Goal: Task Accomplishment & Management: Complete application form

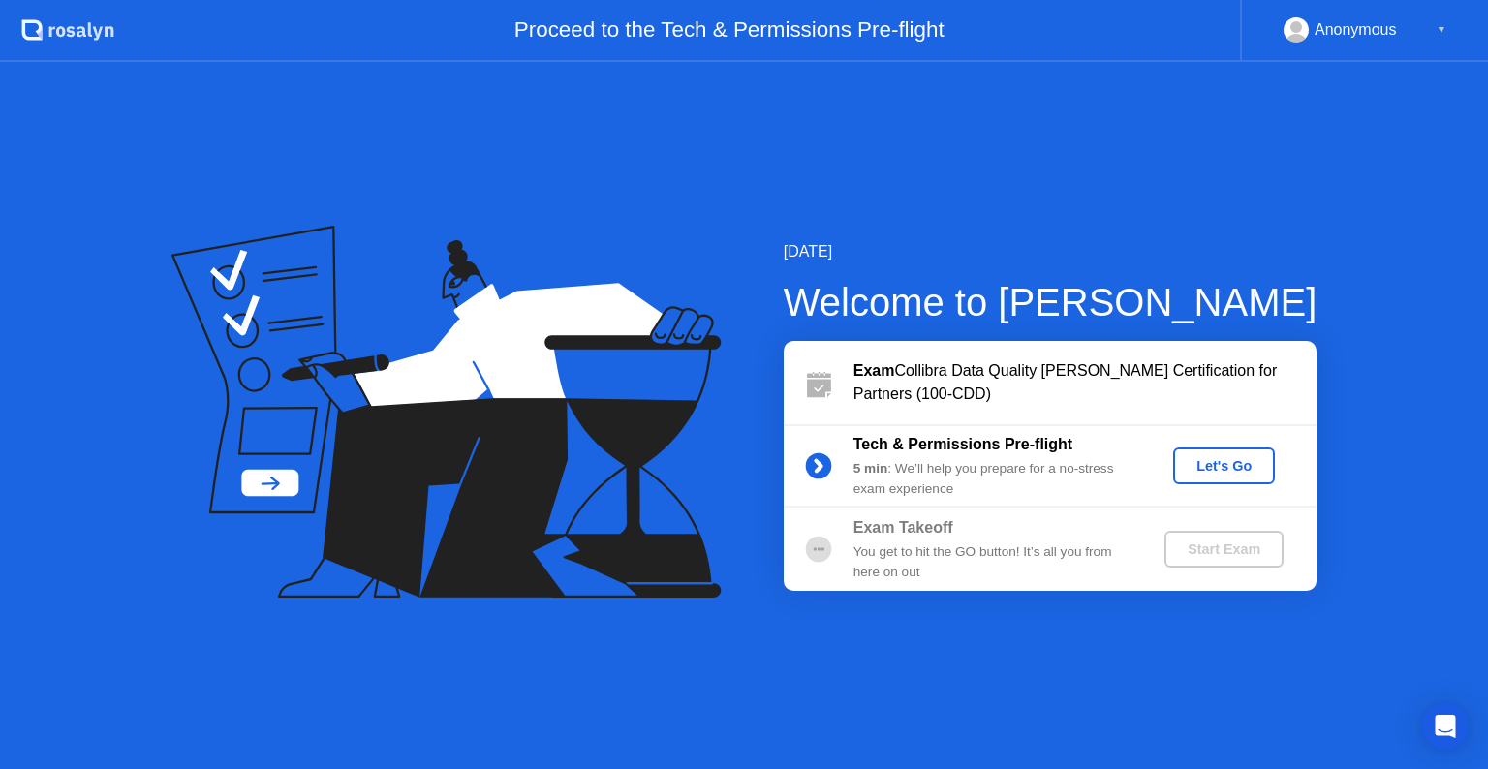
click at [1191, 465] on div "Let's Go" at bounding box center [1224, 466] width 86 height 16
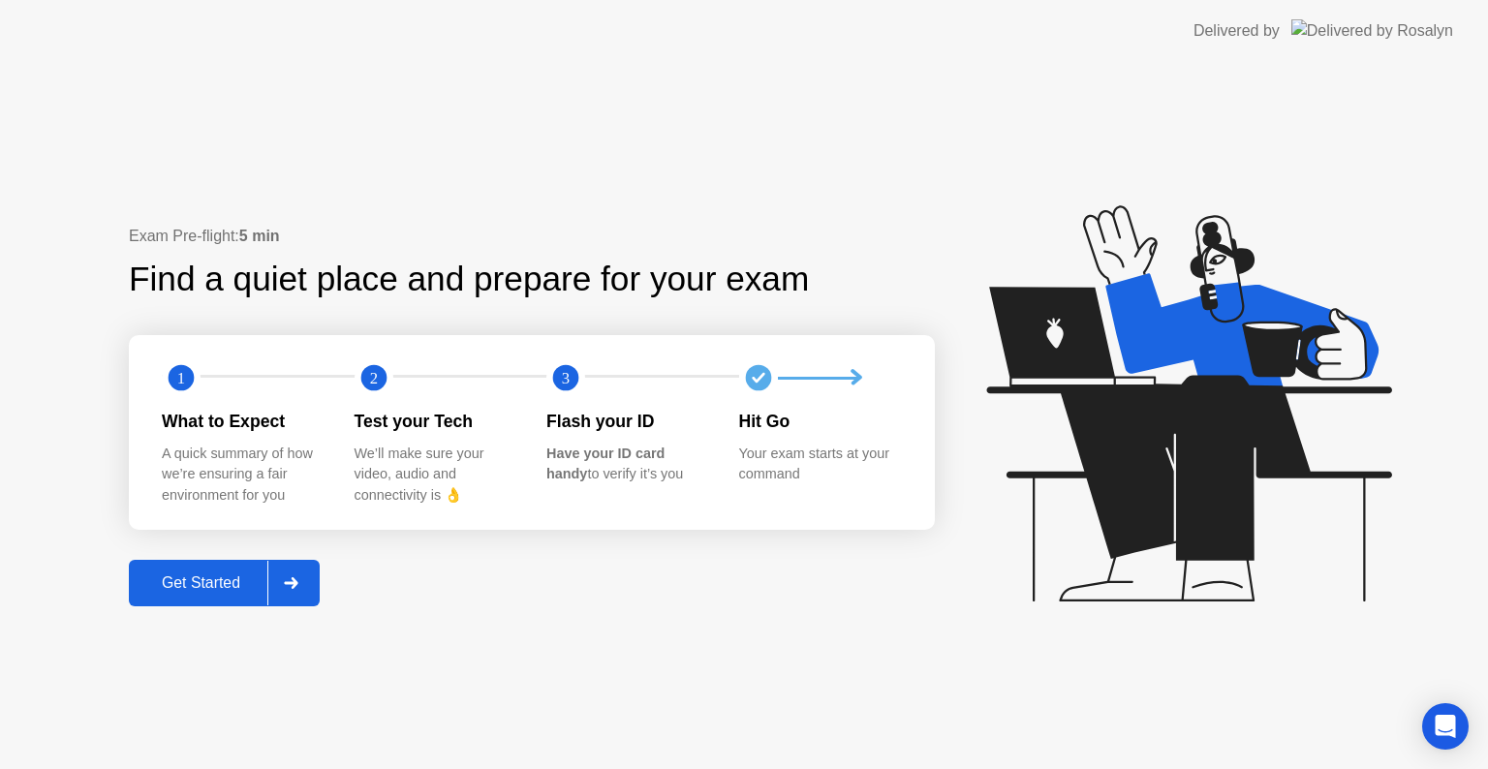
click at [232, 581] on div "Get Started" at bounding box center [201, 583] width 133 height 17
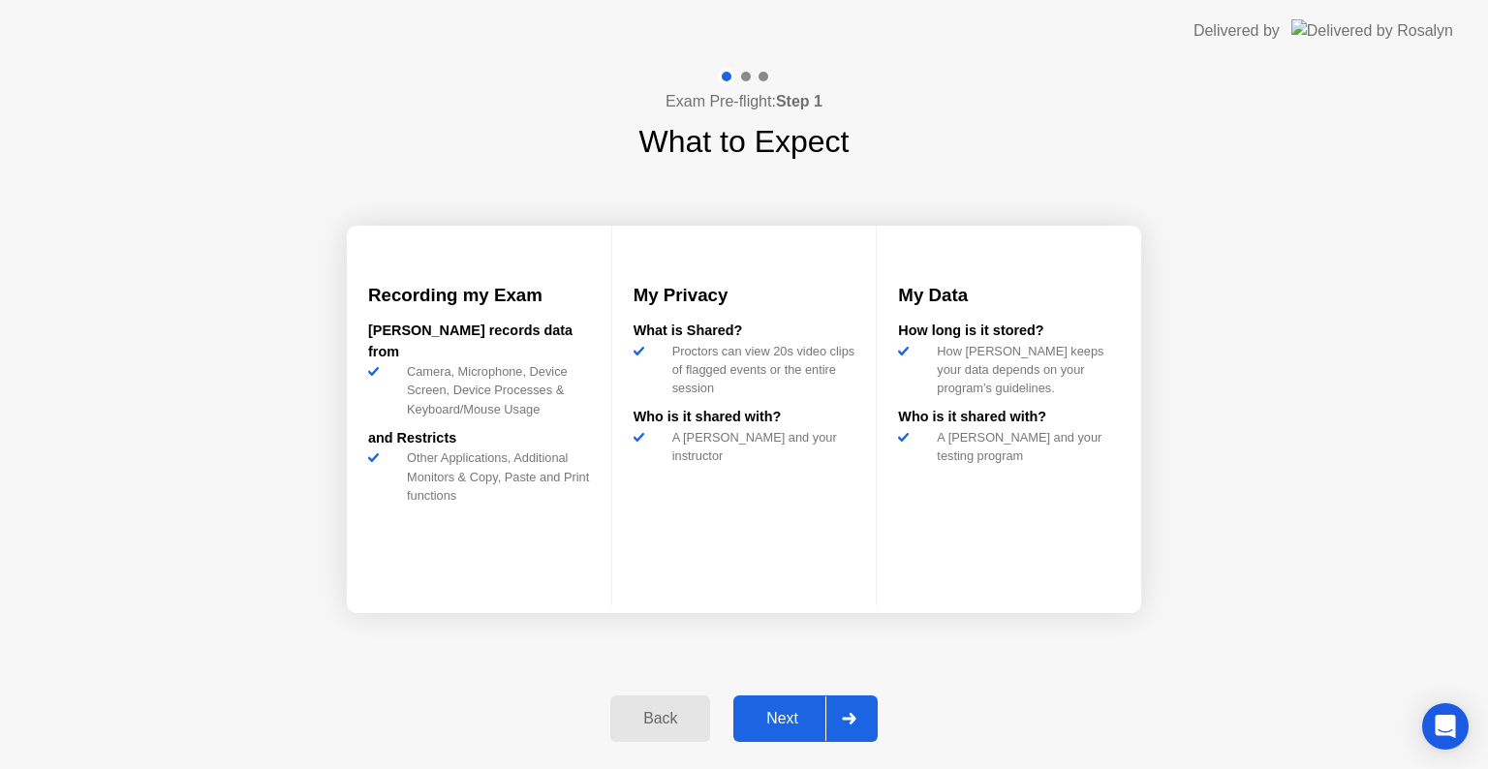
click at [818, 715] on div "Next" at bounding box center [782, 718] width 86 height 17
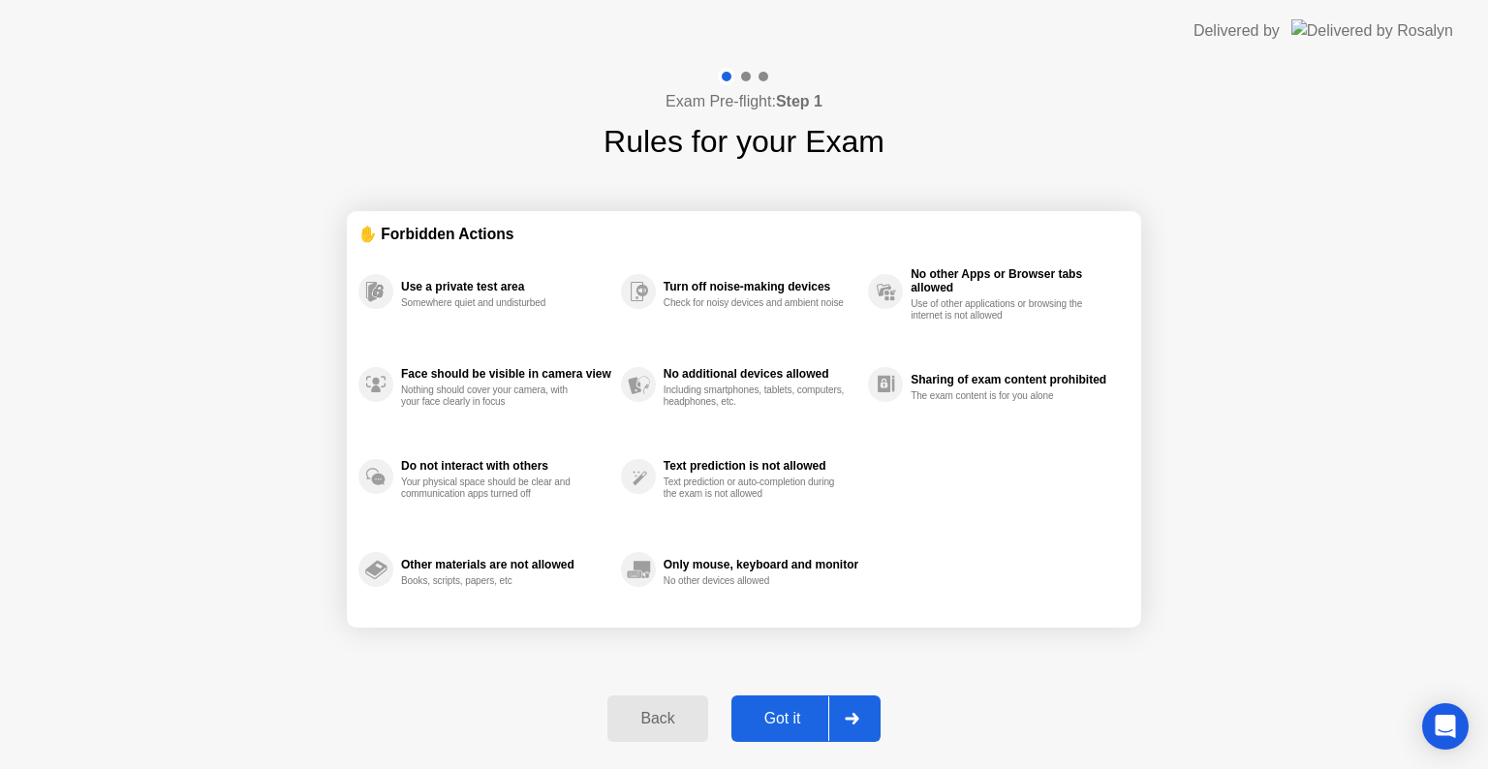
click at [818, 715] on div "Got it" at bounding box center [782, 718] width 91 height 17
select select "**********"
select select "*******"
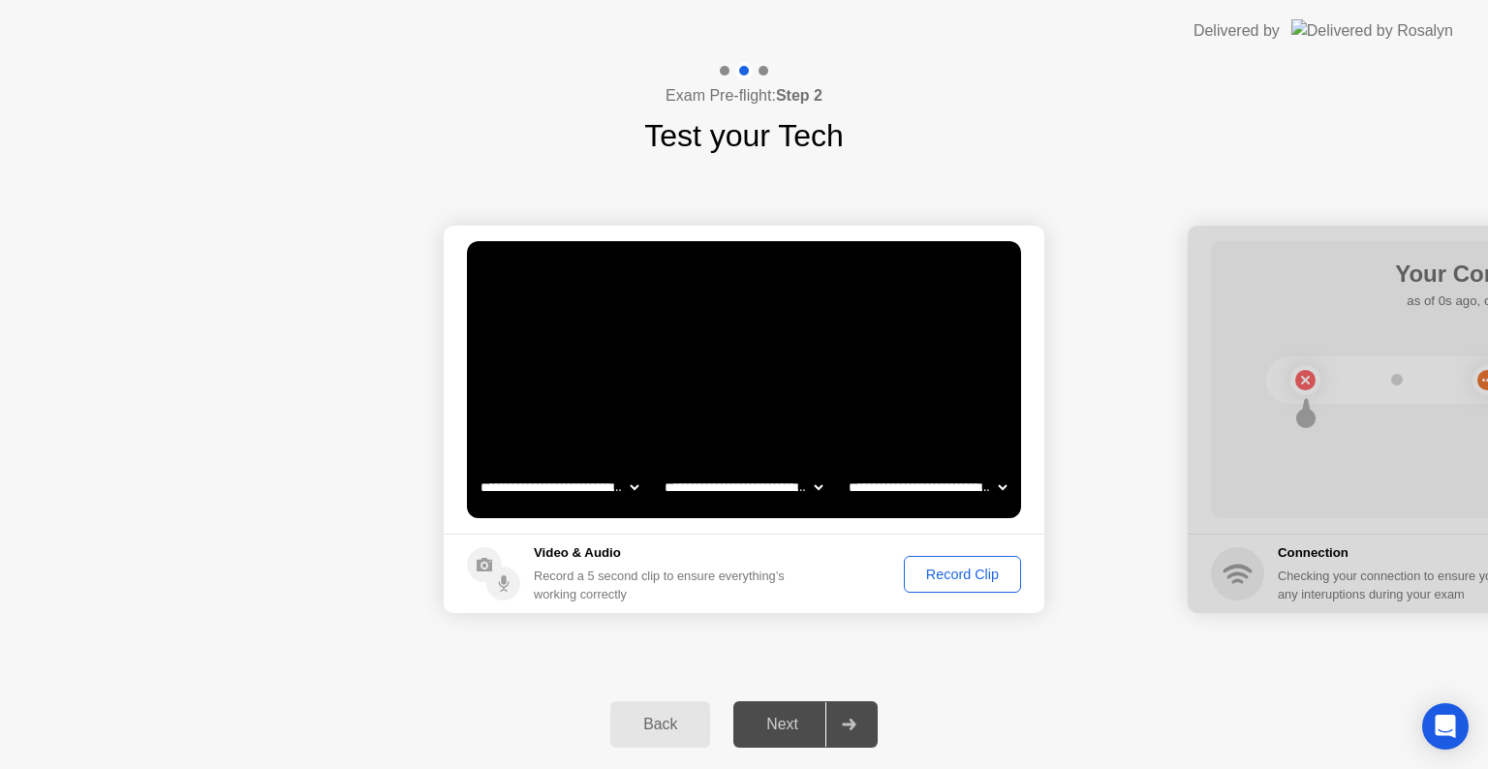
click at [657, 737] on button "Back" at bounding box center [660, 725] width 100 height 47
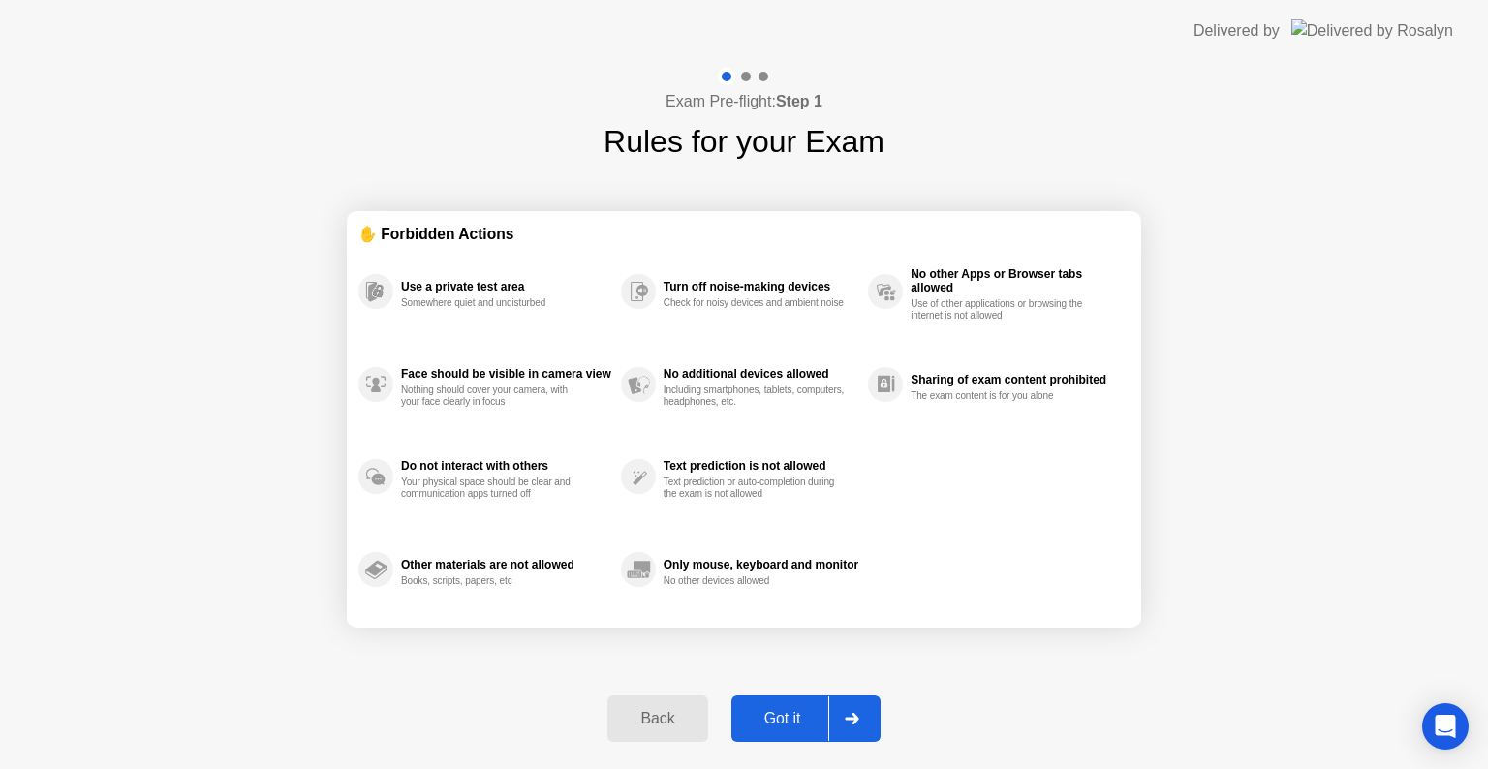
click at [1081, 676] on div "Exam Pre-flight: Step 1 Rules for your Exam ✋ Forbidden Actions Use a private t…" at bounding box center [744, 415] width 1488 height 707
click at [788, 720] on div "Got it" at bounding box center [782, 718] width 91 height 17
select select "**********"
select select "*******"
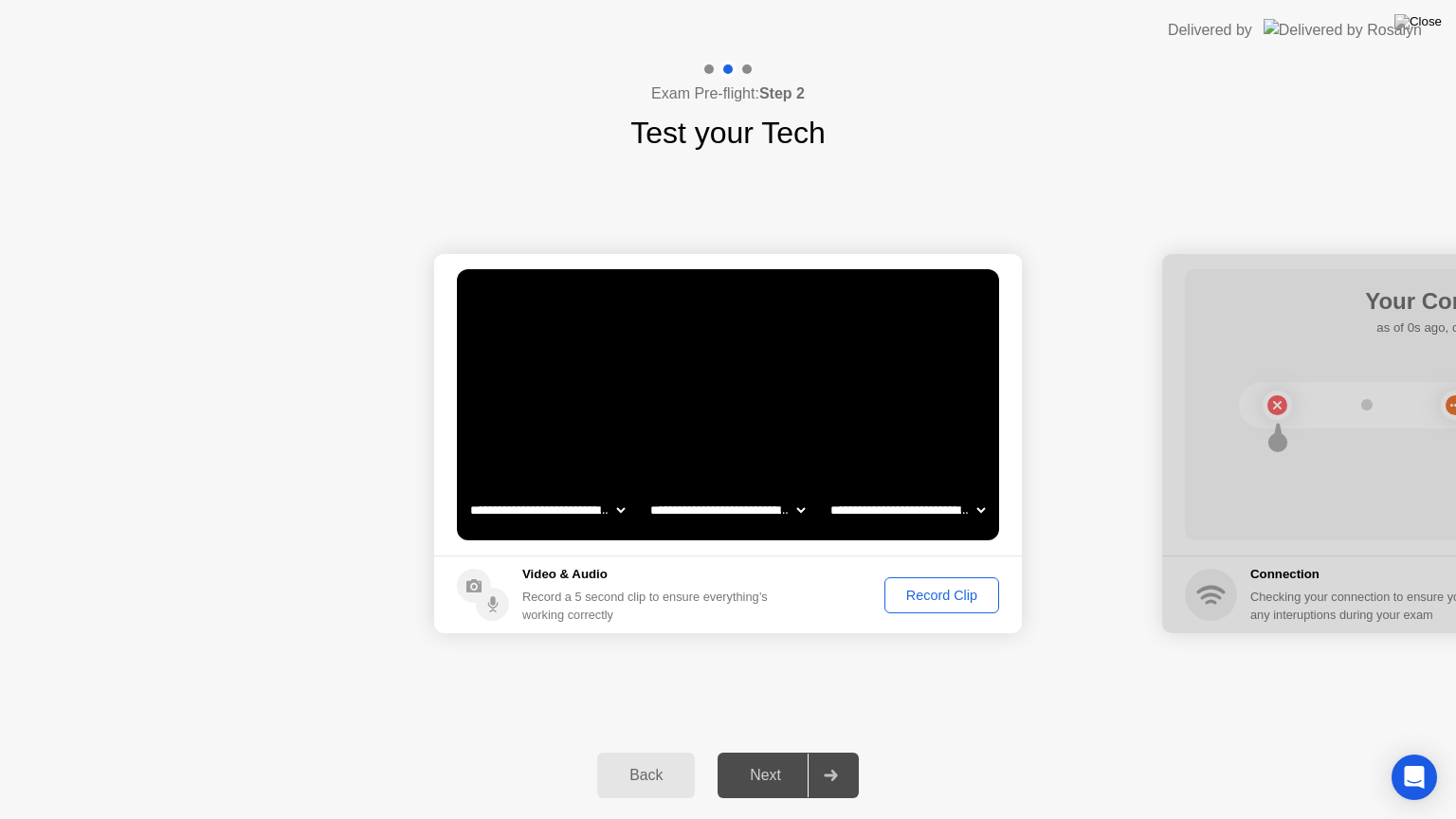
click at [914, 595] on div "Record Clip" at bounding box center [942, 596] width 102 height 16
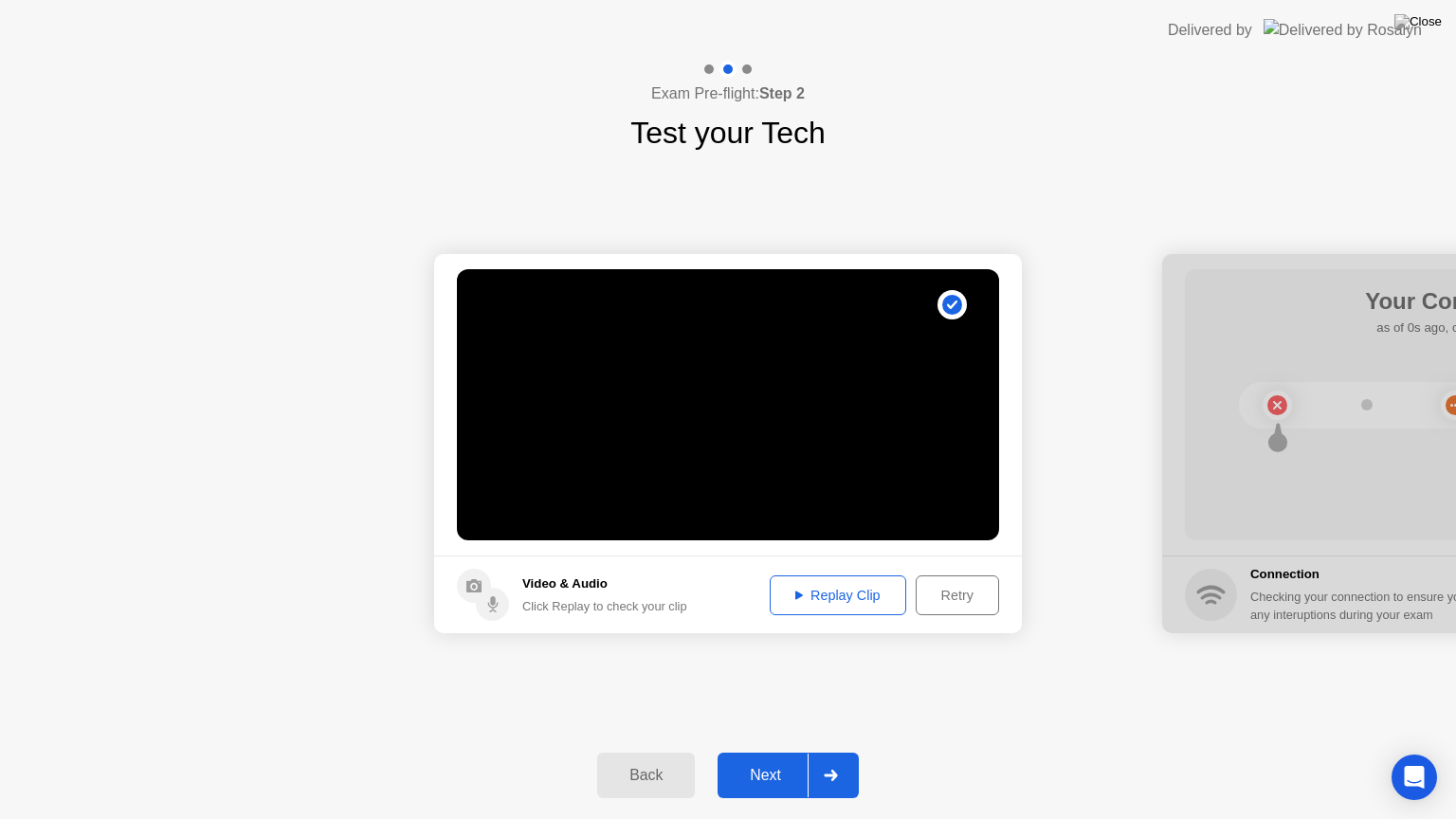
click at [778, 751] on div "Next" at bounding box center [765, 775] width 84 height 17
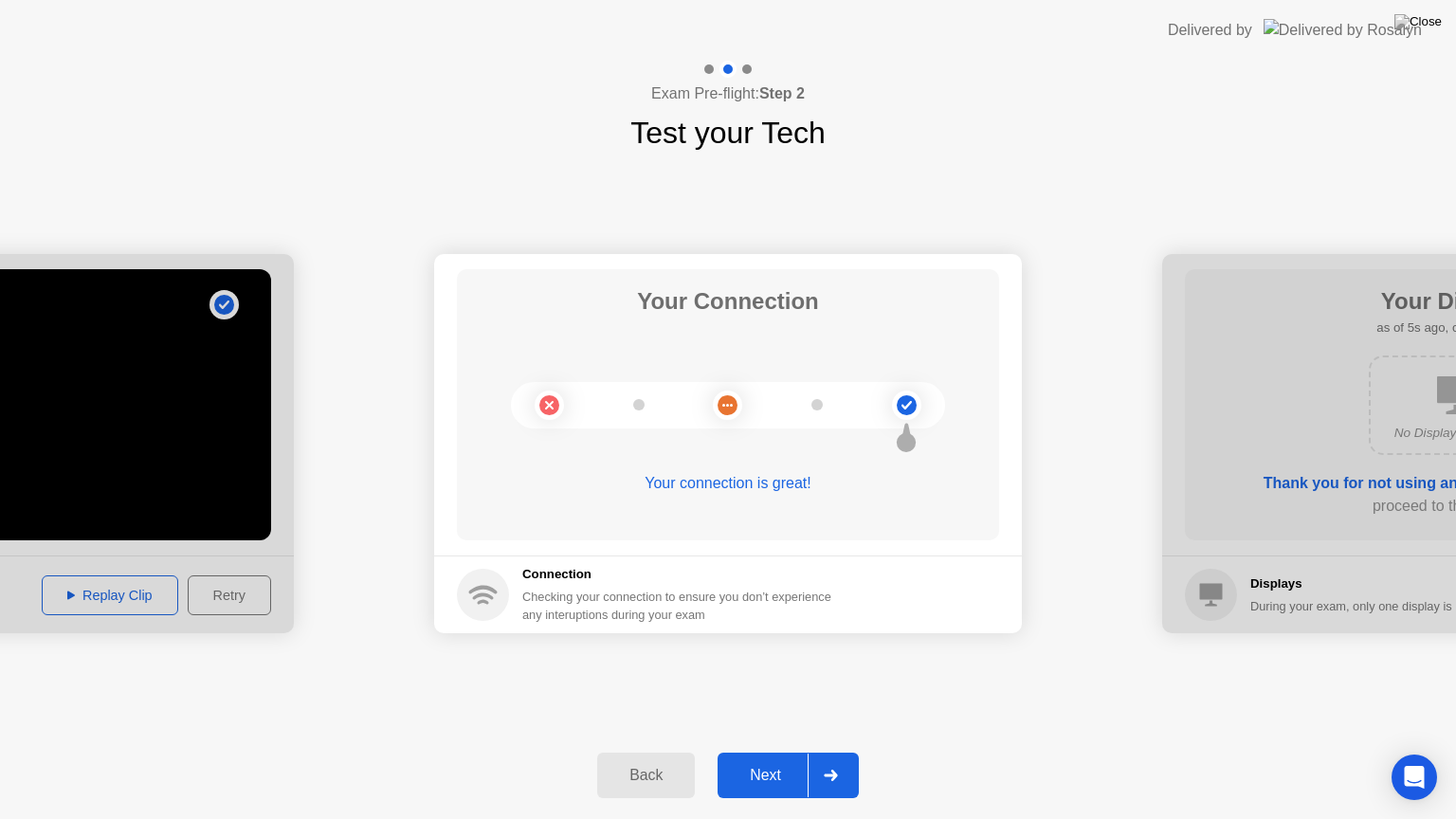
click at [770, 751] on div "Next" at bounding box center [765, 775] width 84 height 17
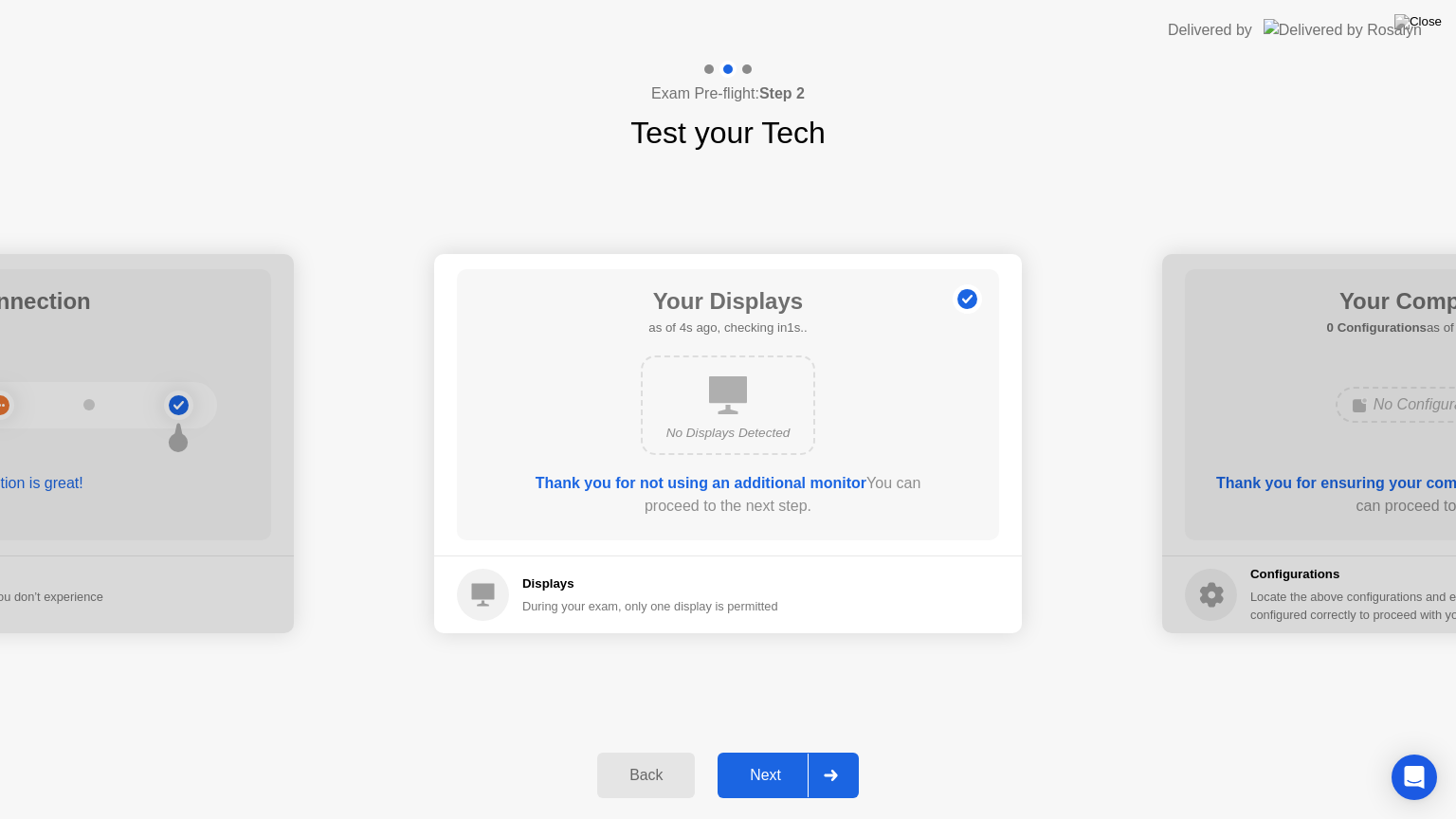
click at [770, 751] on button "Next" at bounding box center [788, 775] width 141 height 46
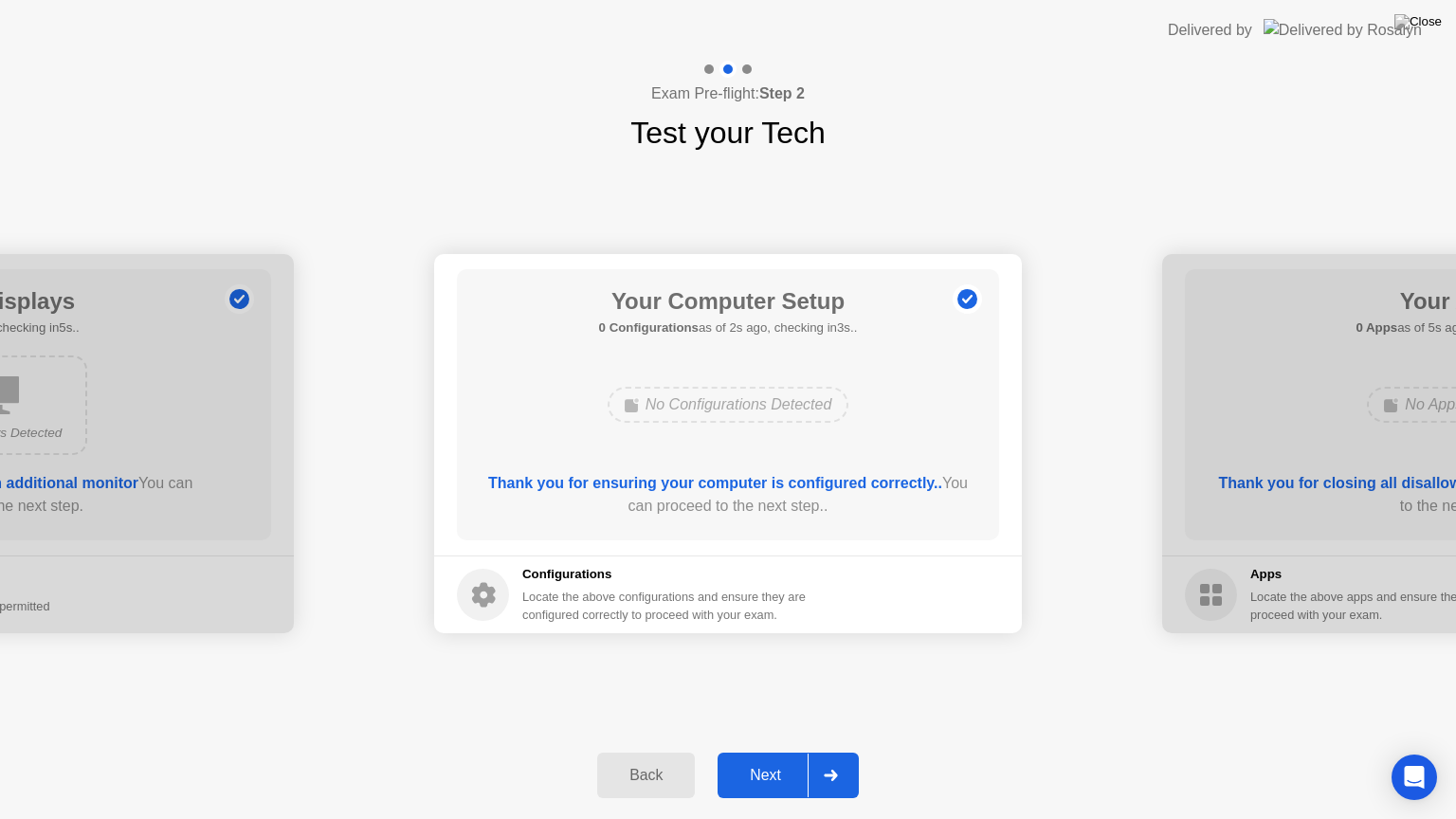
click at [758, 751] on div "Next" at bounding box center [765, 775] width 84 height 17
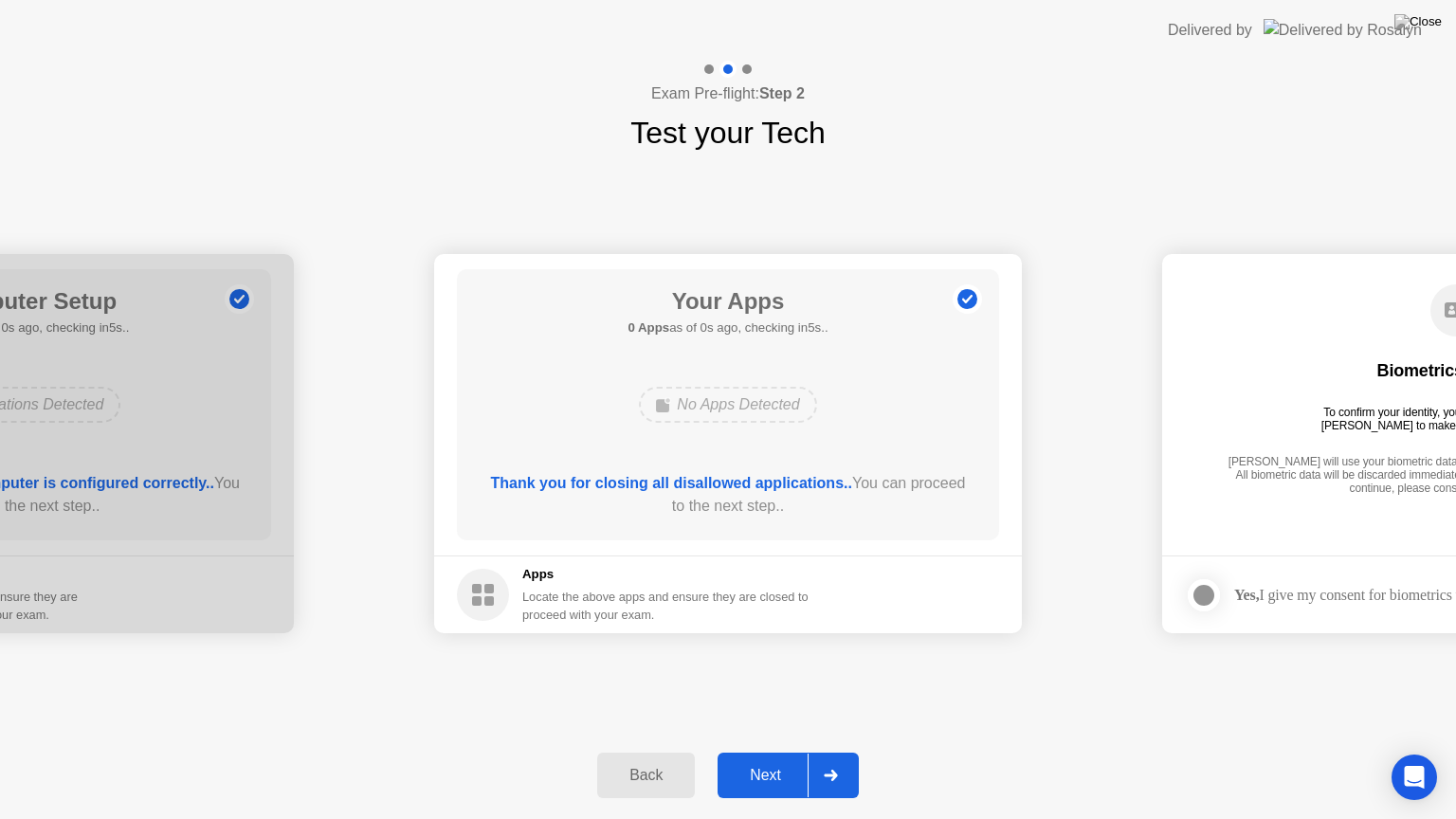
click at [758, 751] on div "Next" at bounding box center [765, 775] width 84 height 17
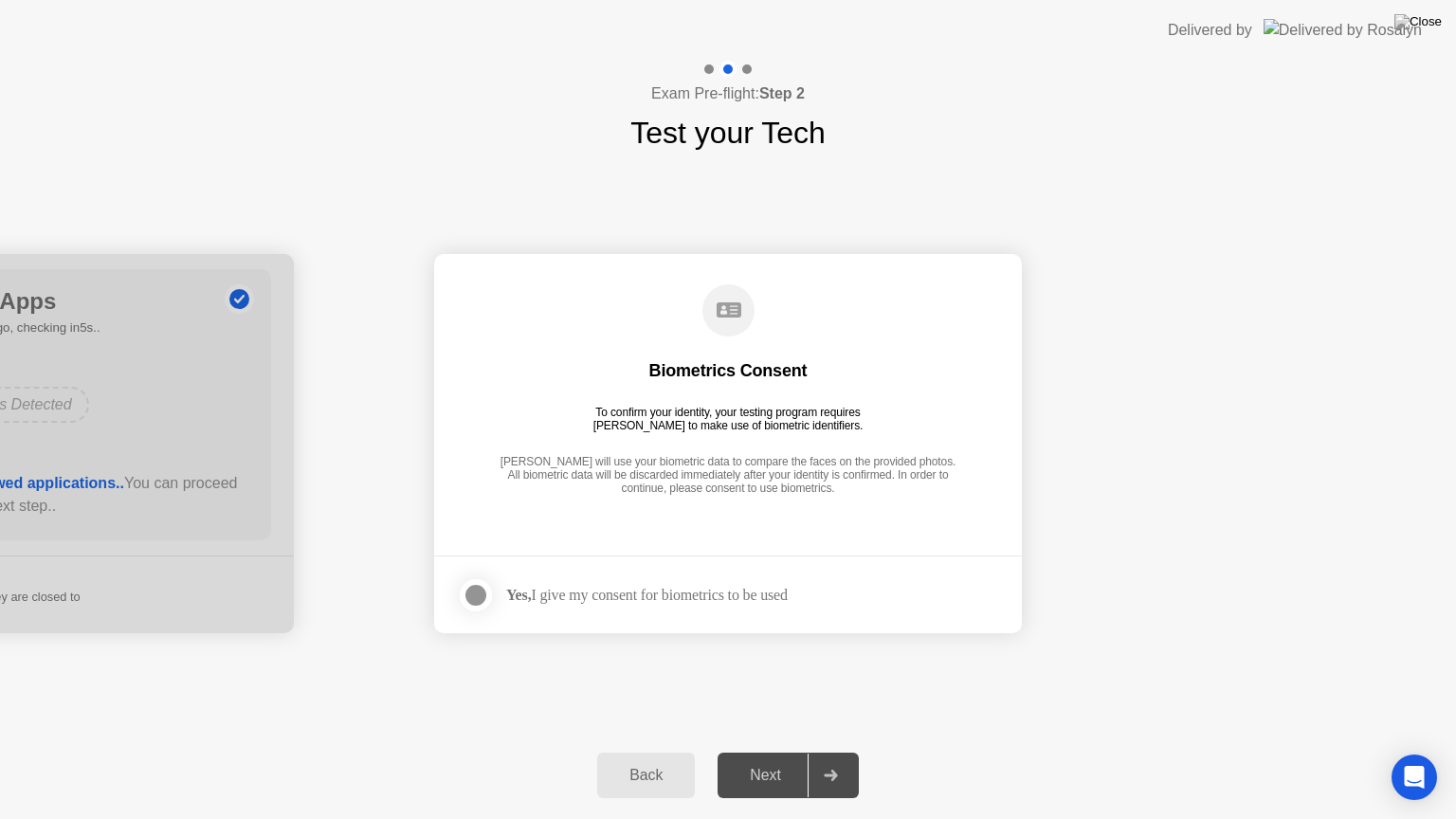
click at [766, 751] on div "Next" at bounding box center [765, 775] width 84 height 17
click at [470, 593] on div at bounding box center [476, 595] width 23 height 23
click at [766, 751] on div "Next" at bounding box center [765, 775] width 84 height 17
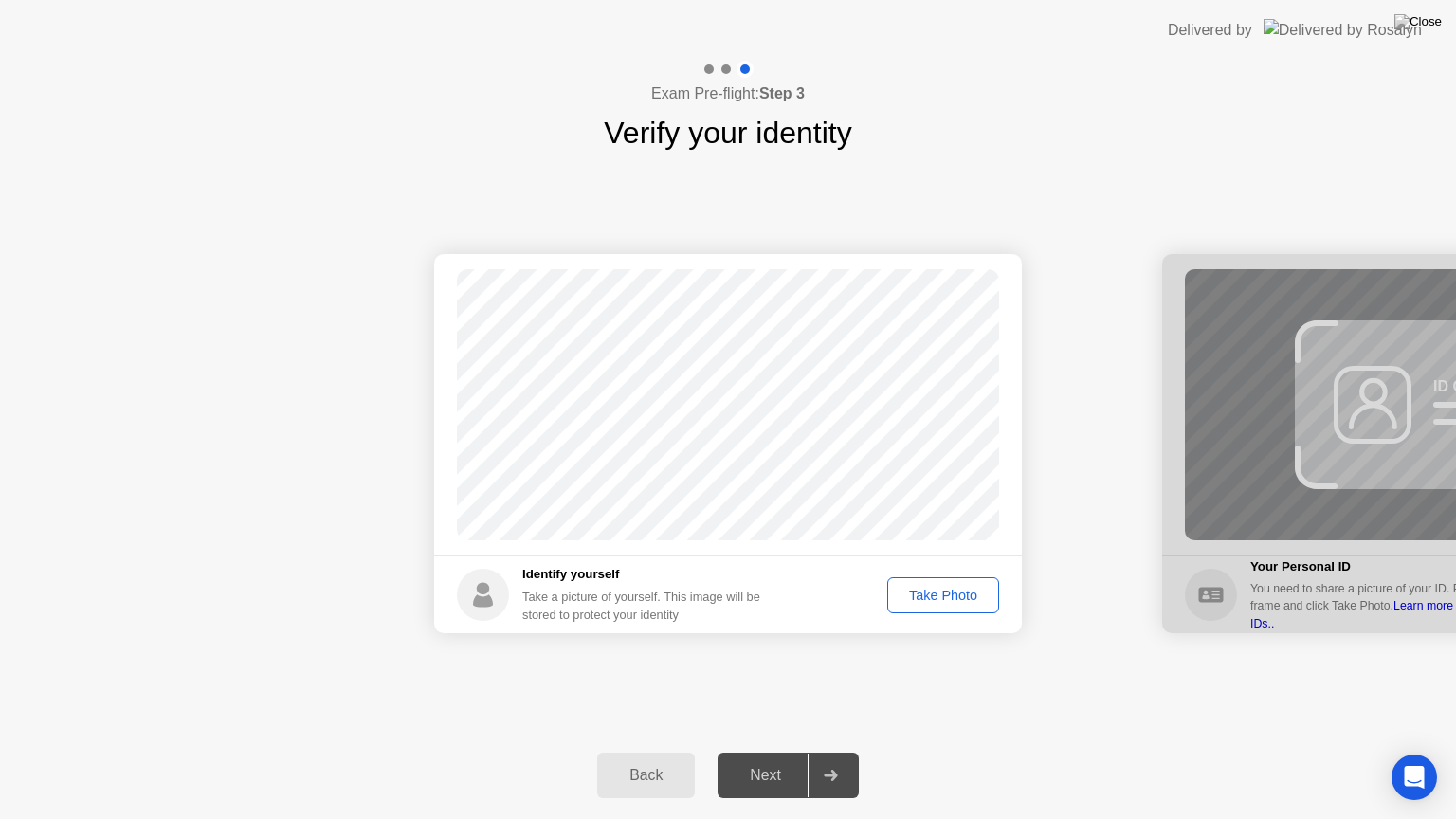
click at [949, 583] on button "Take Photo" at bounding box center [943, 595] width 112 height 36
click at [943, 581] on button "Retake" at bounding box center [955, 595] width 87 height 36
click at [943, 581] on button "Take Photo" at bounding box center [943, 595] width 112 height 36
click at [748, 751] on div "Next" at bounding box center [765, 775] width 84 height 17
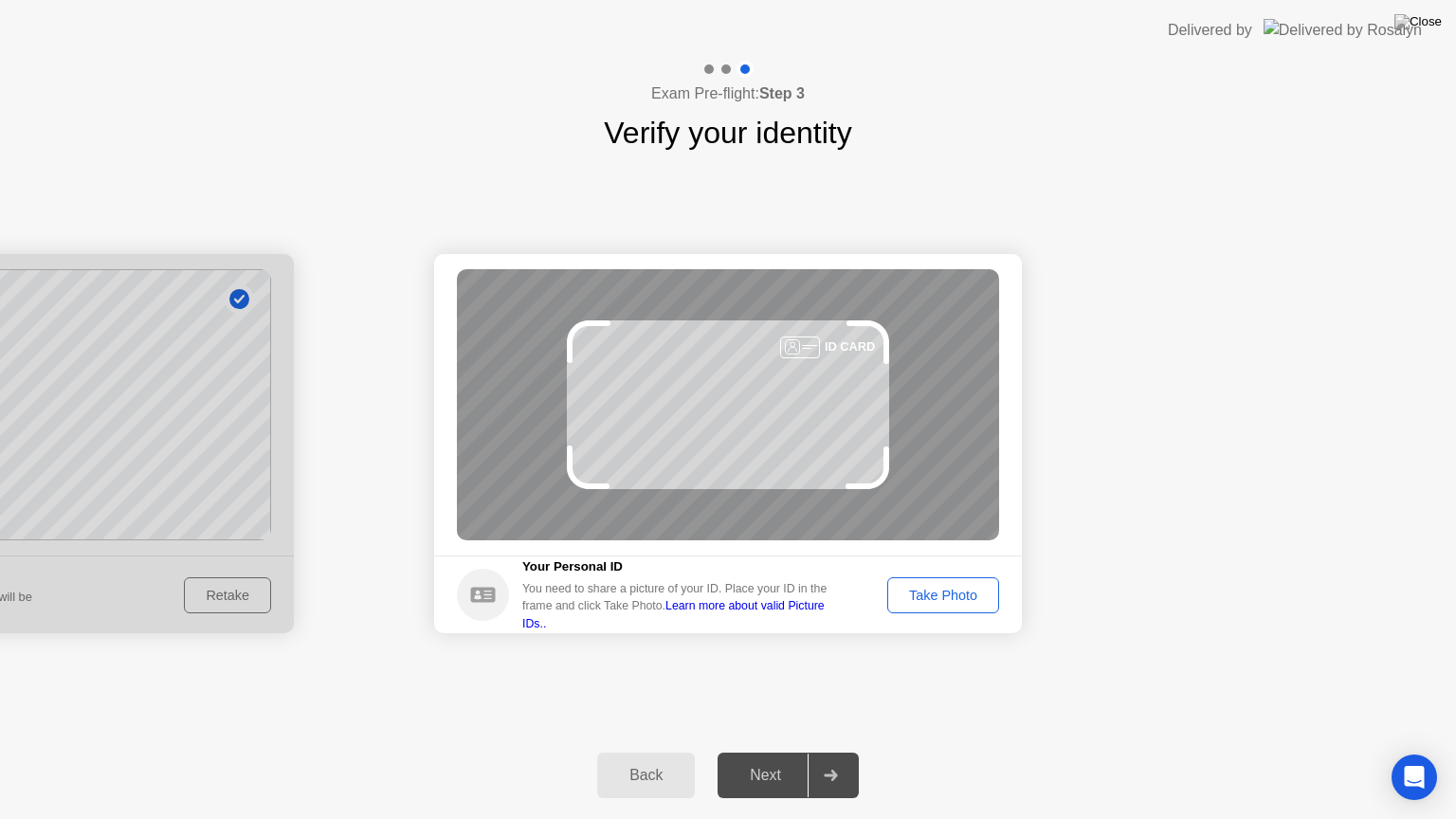
click at [933, 602] on div "Take Photo" at bounding box center [943, 596] width 99 height 16
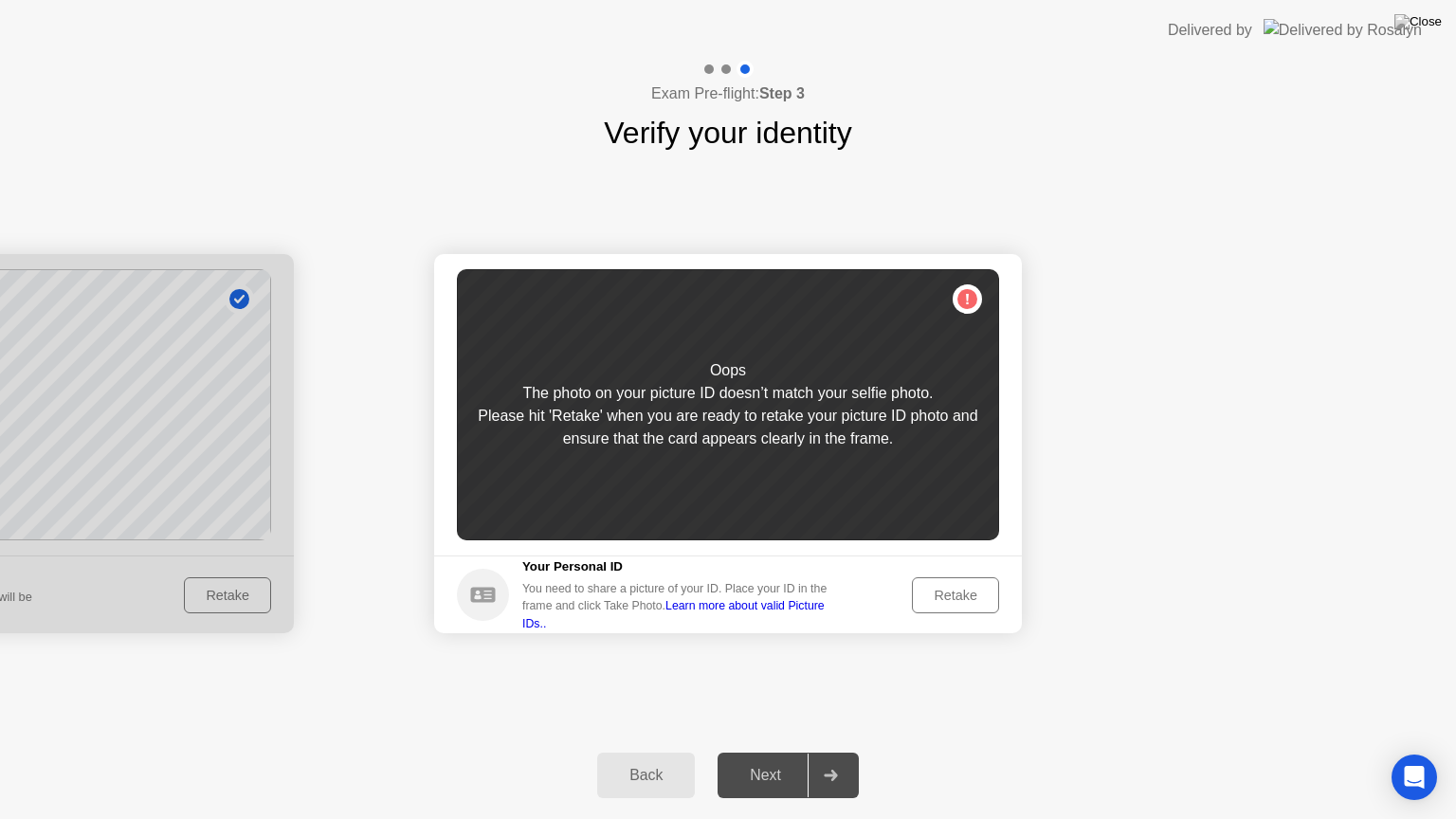
click at [933, 602] on div "Retake" at bounding box center [956, 596] width 74 height 16
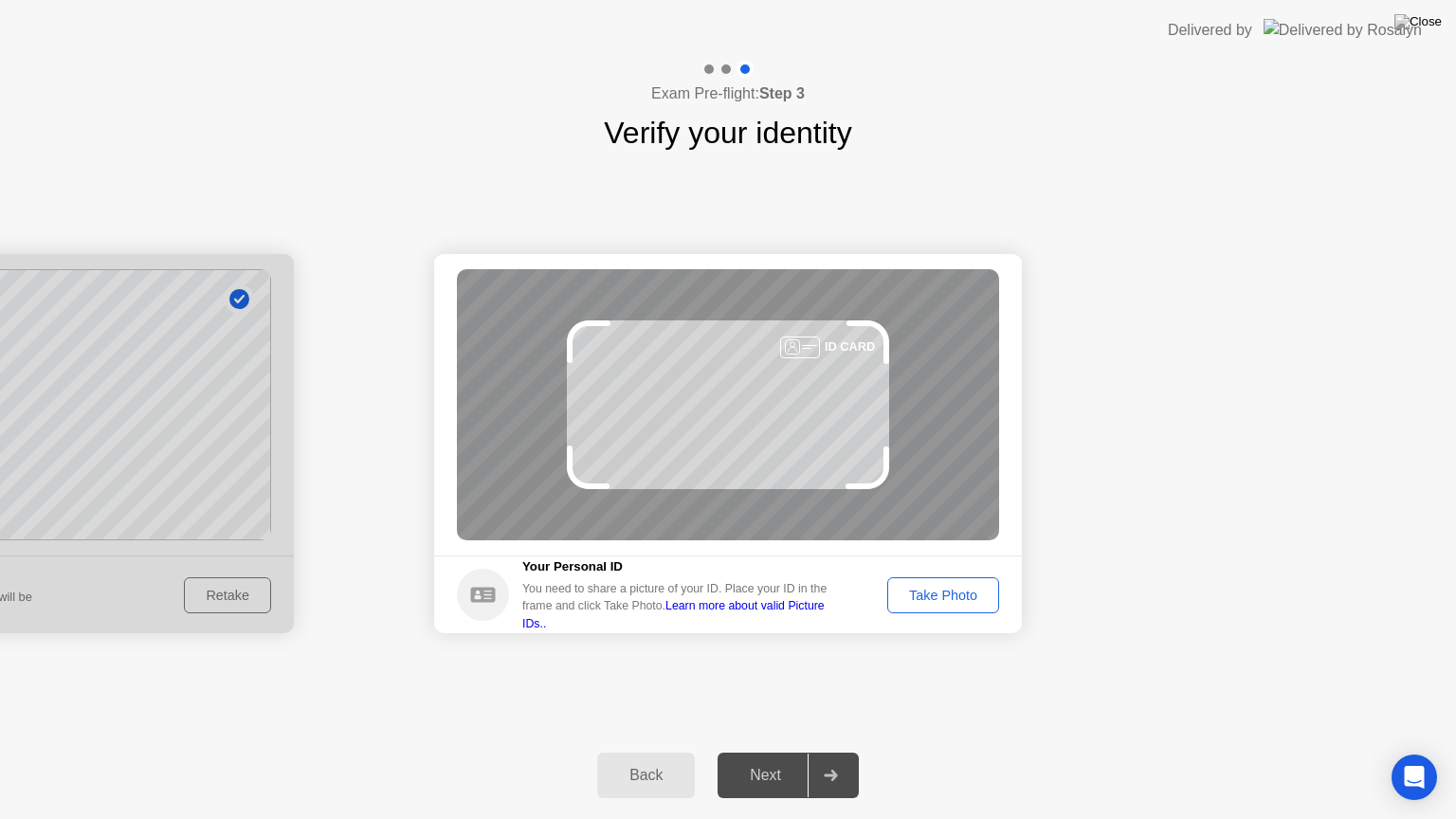
click at [914, 580] on button "Take Photo" at bounding box center [943, 595] width 112 height 36
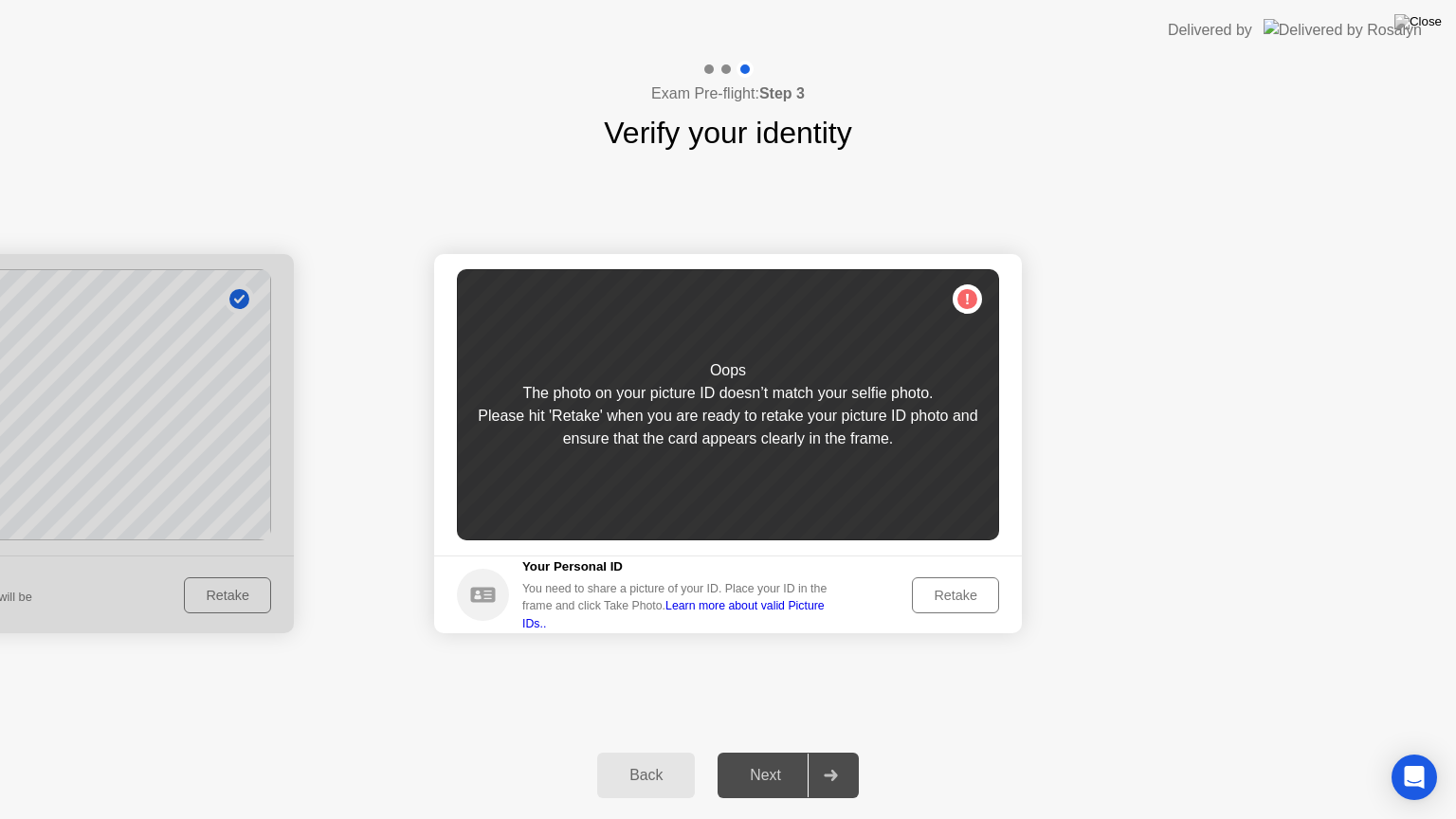
click at [939, 591] on div "Retake" at bounding box center [956, 596] width 74 height 16
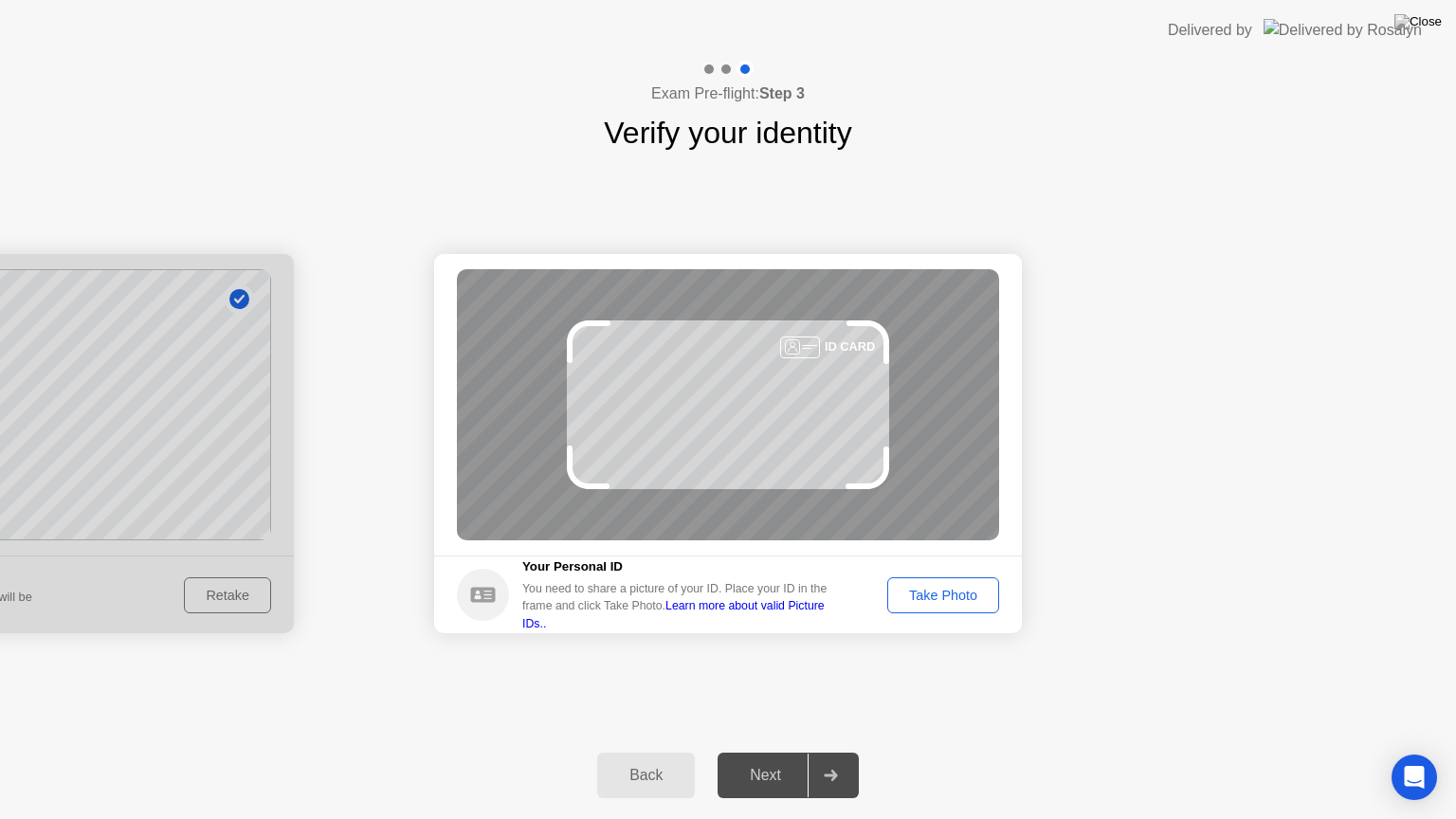
click at [939, 591] on div "Take Photo" at bounding box center [943, 596] width 99 height 16
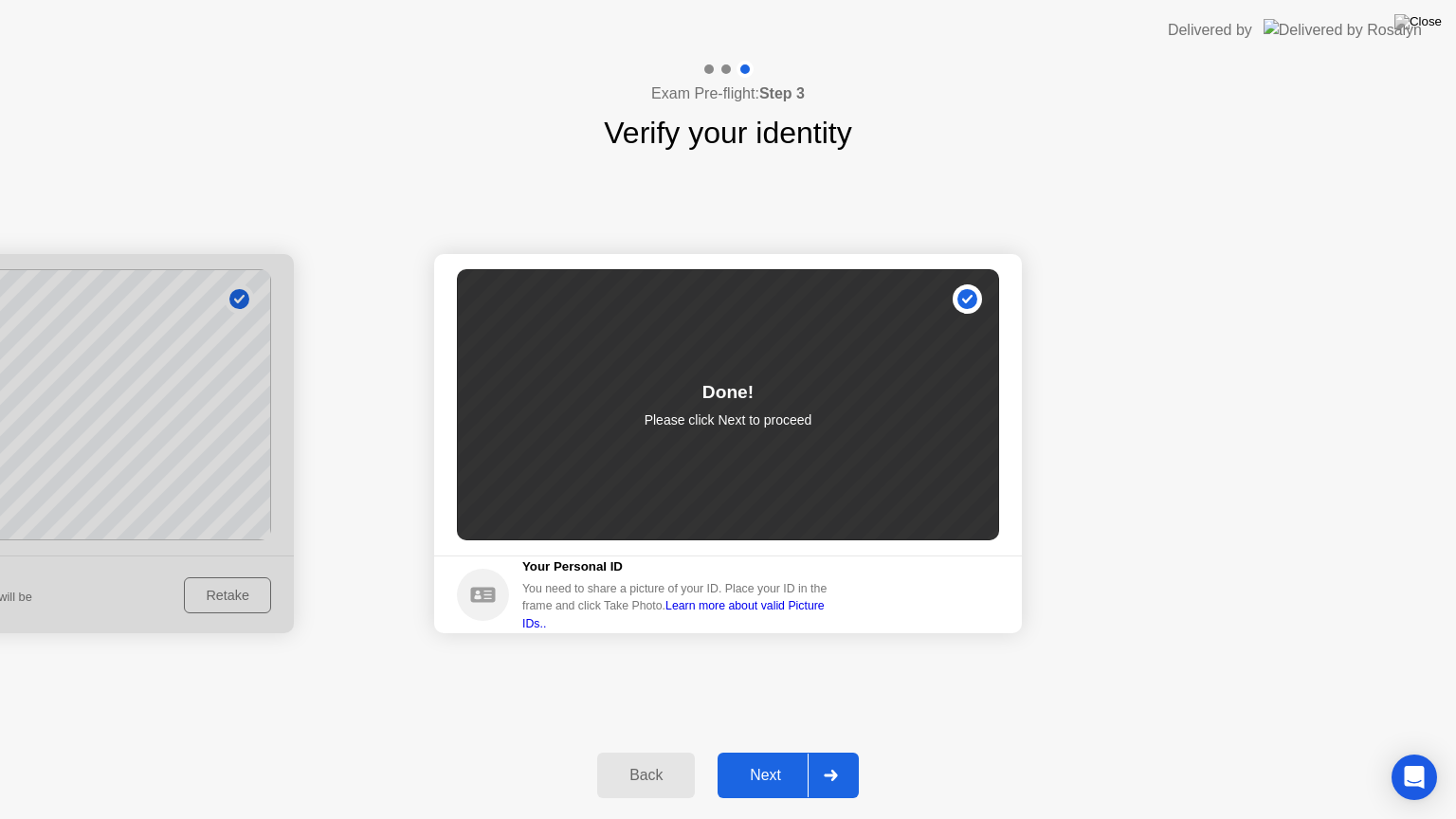
click at [772, 751] on div "Next" at bounding box center [765, 775] width 84 height 17
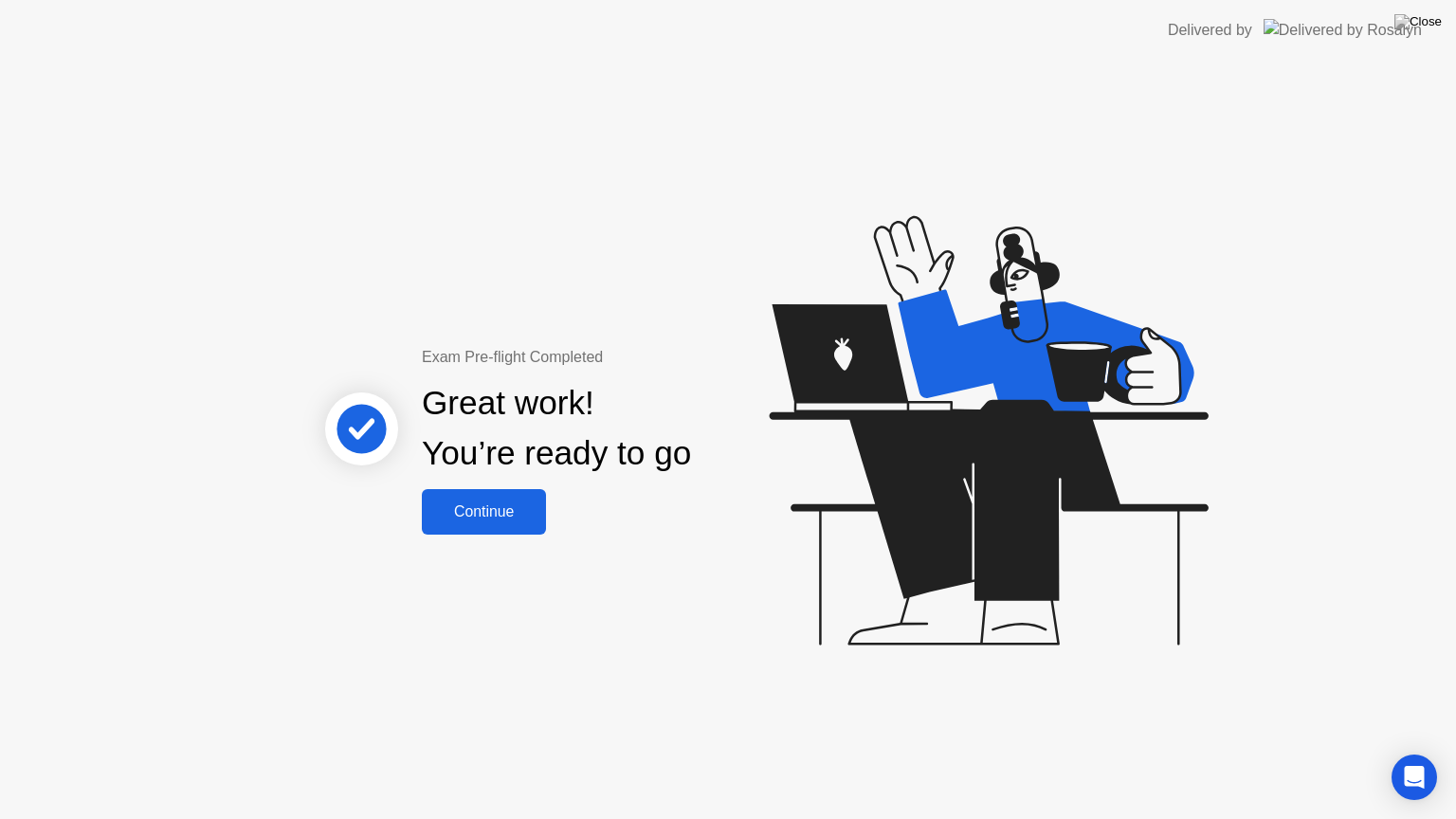
click at [529, 515] on div "Continue" at bounding box center [483, 511] width 113 height 17
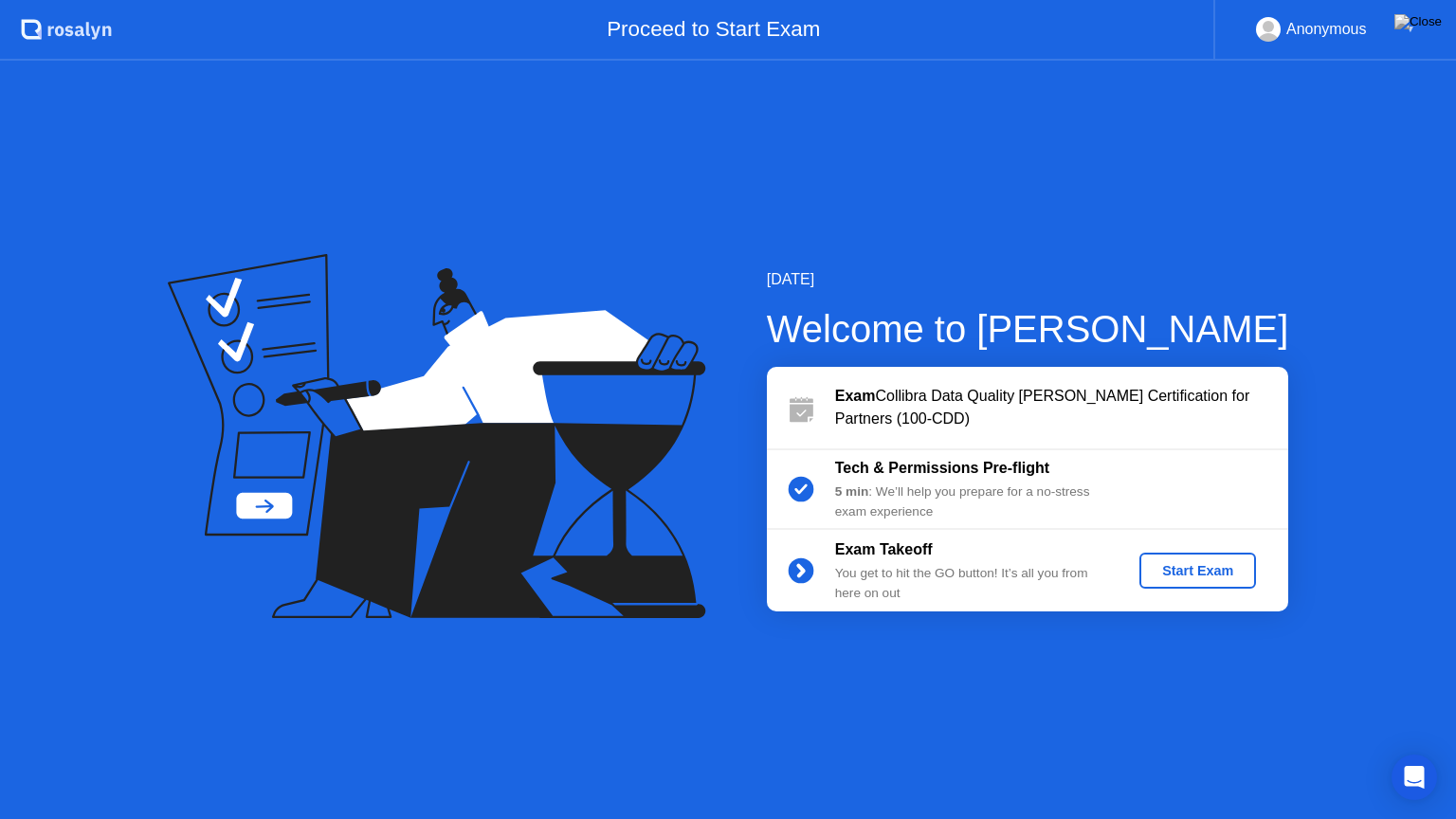
click at [1173, 576] on div "Start Exam" at bounding box center [1198, 571] width 102 height 16
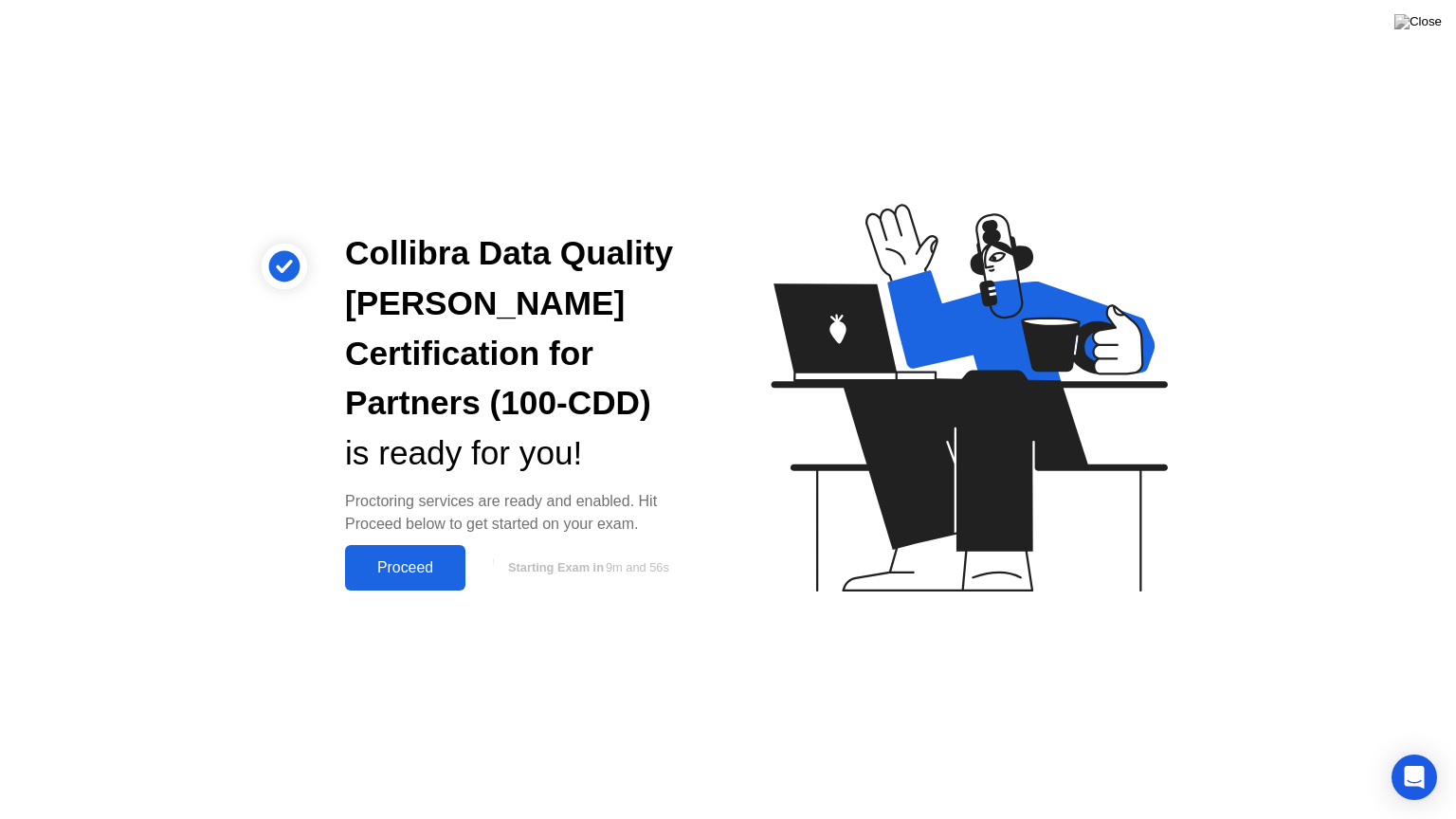
click at [432, 569] on div "Proceed" at bounding box center [405, 568] width 109 height 17
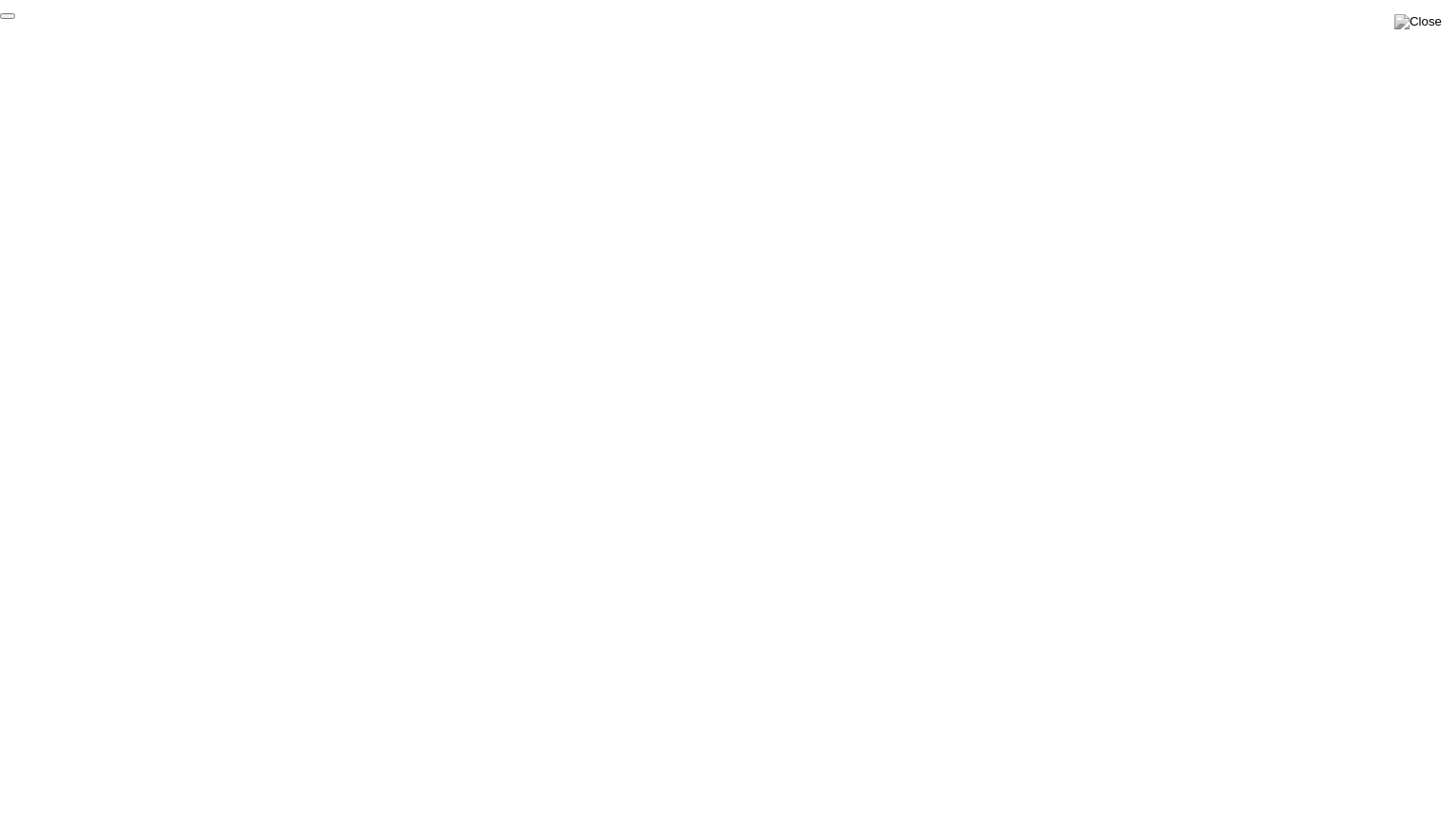
click div "End Proctoring Session"
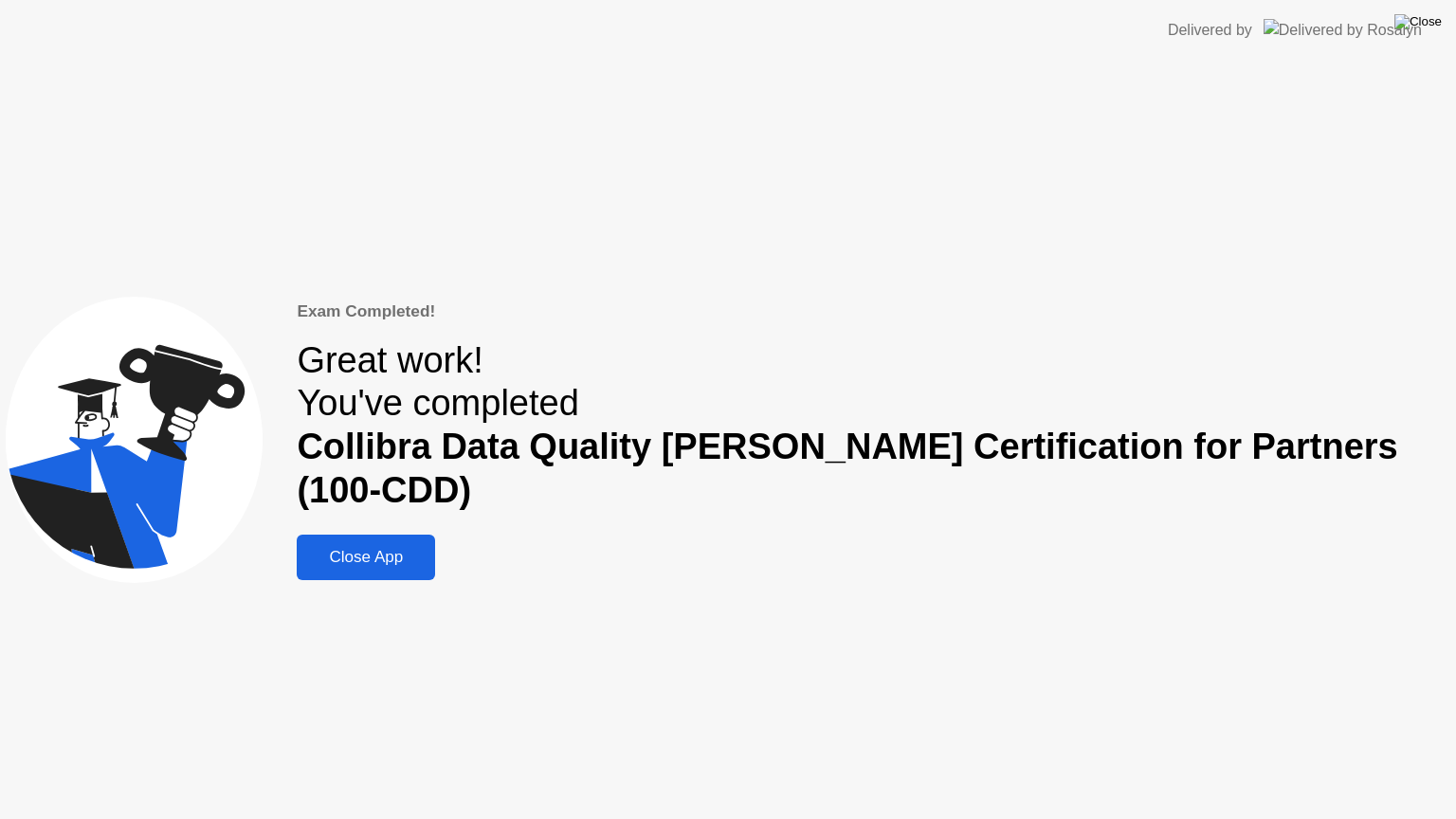
click at [1425, 28] on img at bounding box center [1418, 23] width 47 height 16
click at [430, 548] on div "Close App" at bounding box center [366, 557] width 127 height 19
